Goal: Information Seeking & Learning: Learn about a topic

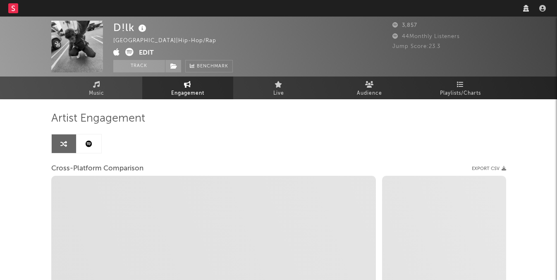
select select "1w"
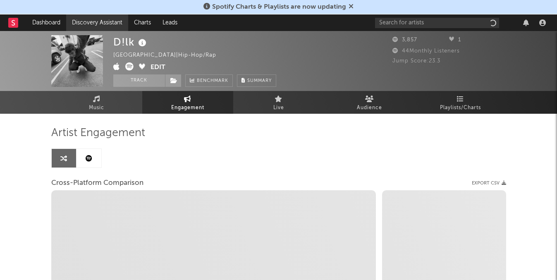
click at [92, 23] on link "Discovery Assistant" at bounding box center [97, 22] width 62 height 17
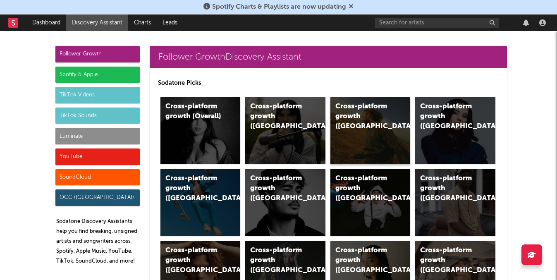
click at [364, 141] on div "Cross-platform growth ([GEOGRAPHIC_DATA])" at bounding box center [370, 130] width 80 height 67
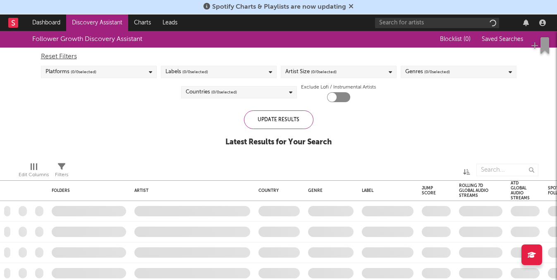
checkbox input "true"
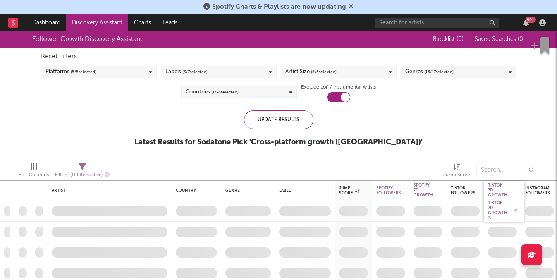
click at [493, 213] on div "Tiktok 7D Growth %" at bounding box center [497, 211] width 19 height 20
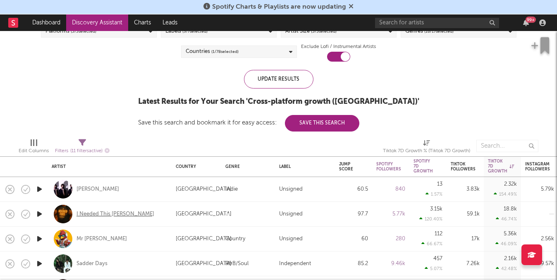
click at [119, 214] on div "I Needed This [PERSON_NAME]" at bounding box center [116, 214] width 78 height 7
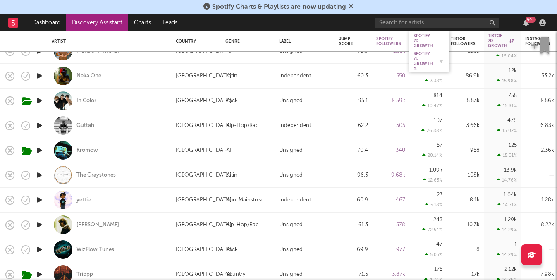
click at [422, 53] on div "Spotify 7D Growth %" at bounding box center [423, 61] width 19 height 20
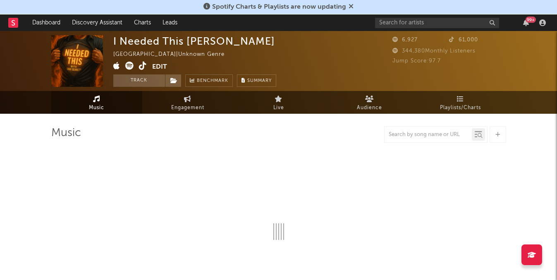
select select "1w"
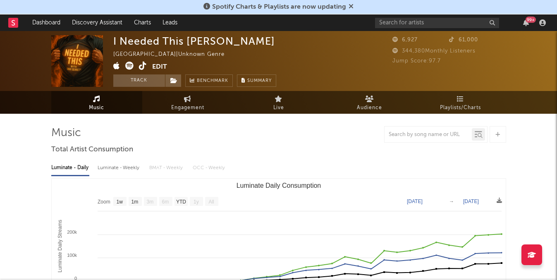
click at [139, 64] on icon at bounding box center [143, 66] width 8 height 8
click at [128, 62] on icon at bounding box center [129, 66] width 8 height 8
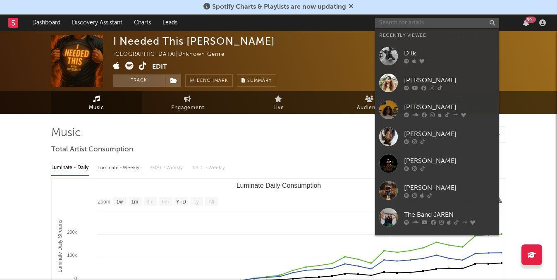
click at [424, 23] on input "text" at bounding box center [437, 23] width 124 height 10
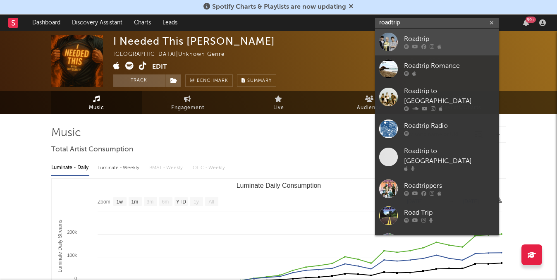
type input "roadtrip"
click at [416, 41] on div "Roadtrip" at bounding box center [449, 39] width 91 height 10
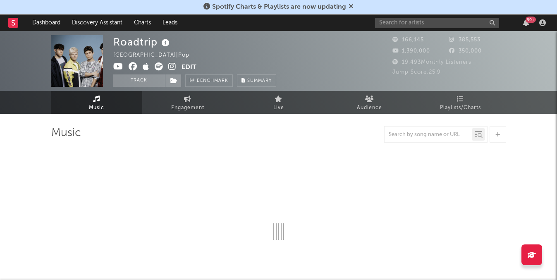
select select "6m"
